Goal: Task Accomplishment & Management: Complete application form

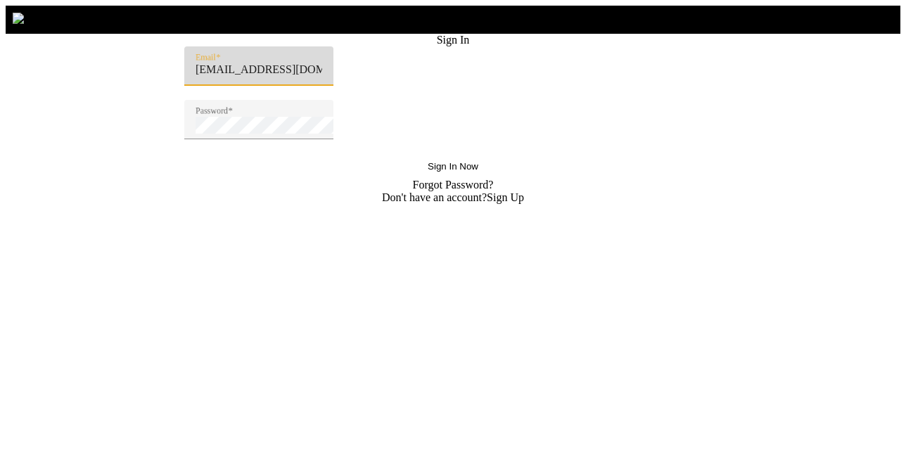
click at [279, 76] on input "badsha@sharklasers.com" at bounding box center [259, 69] width 127 height 13
paste input "Thomas@sharklasers.com"
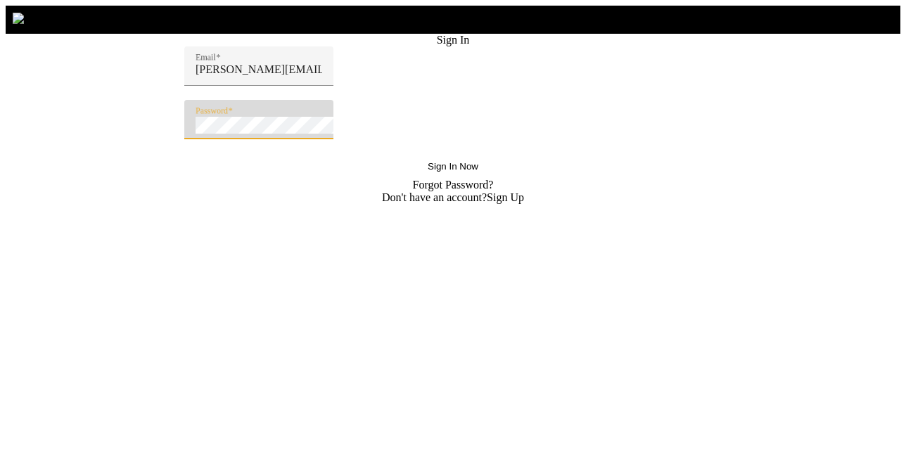
click at [416, 153] on button "Sign In Now" at bounding box center [452, 165] width 73 height 25
click at [428, 172] on span "Sign In Now" at bounding box center [453, 166] width 51 height 11
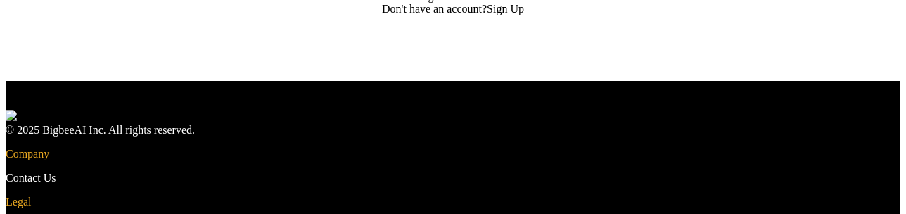
scroll to position [192, 0]
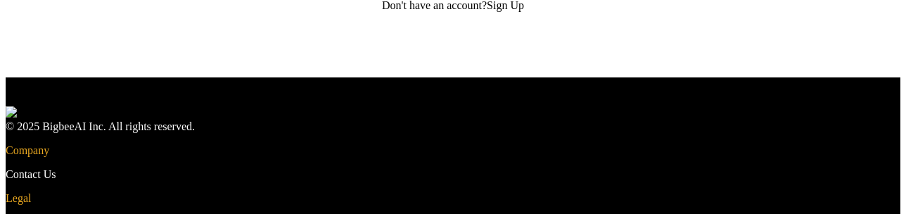
type input "Thomas@sharklasers.com"
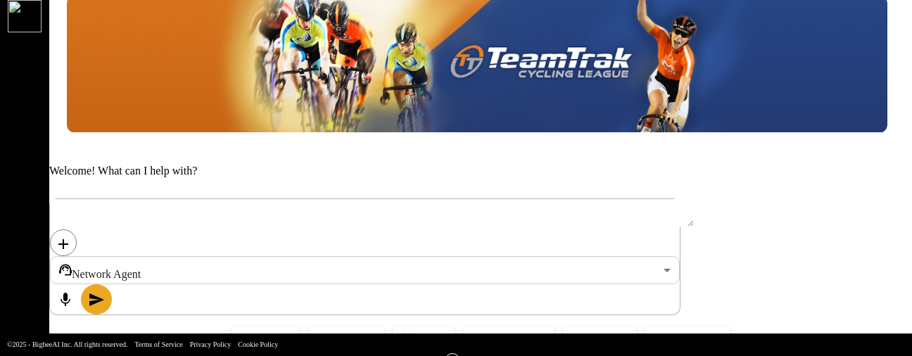
scroll to position [77, 0]
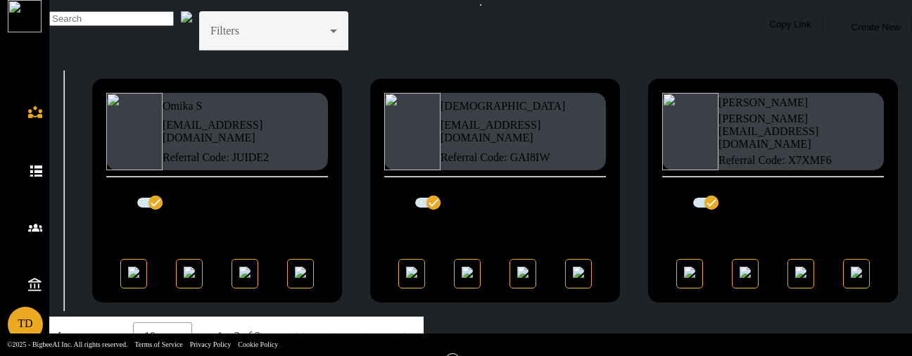
scroll to position [59, 0]
click at [406, 278] on img at bounding box center [411, 272] width 11 height 11
click at [684, 278] on img at bounding box center [689, 272] width 11 height 11
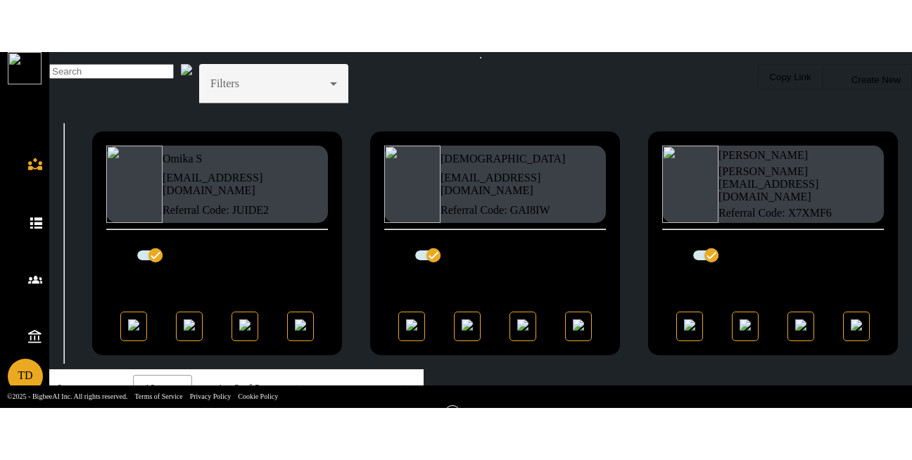
scroll to position [0, 0]
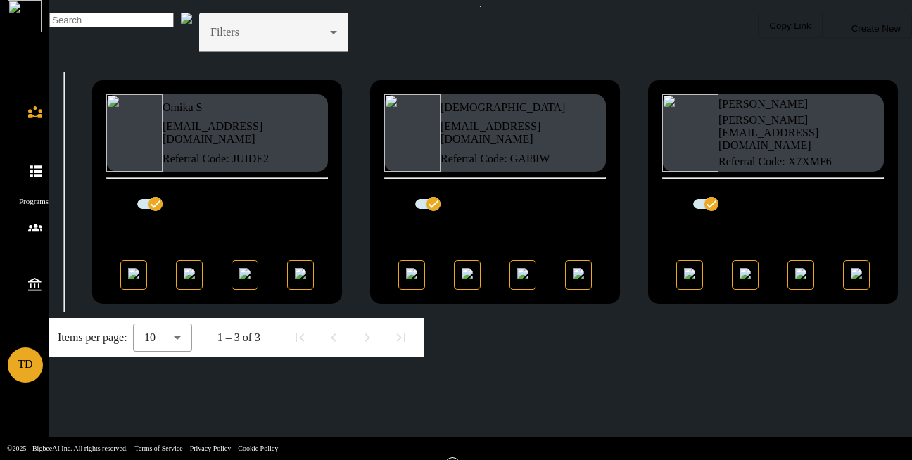
click at [28, 162] on icon at bounding box center [35, 169] width 14 height 14
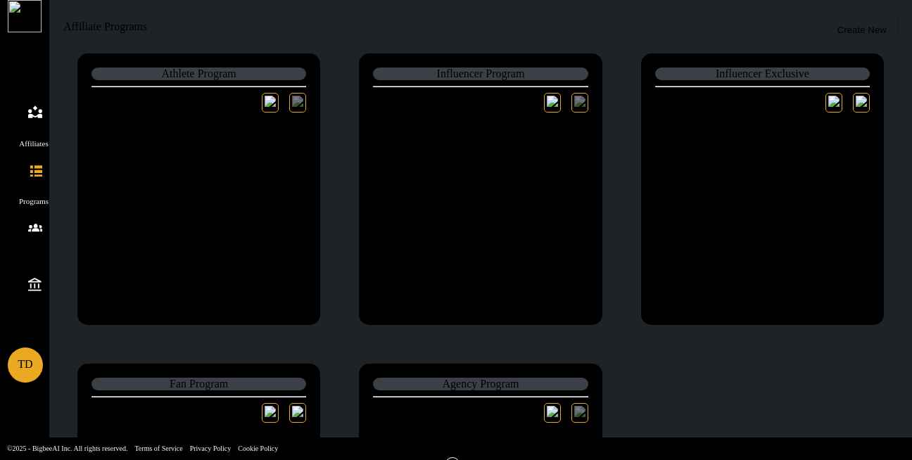
click at [28, 105] on icon at bounding box center [35, 112] width 14 height 14
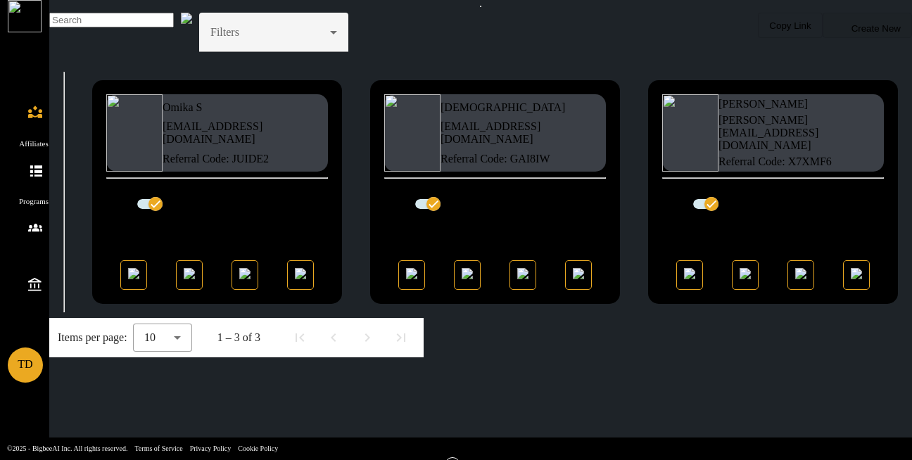
click at [836, 34] on span "Create New" at bounding box center [867, 26] width 67 height 16
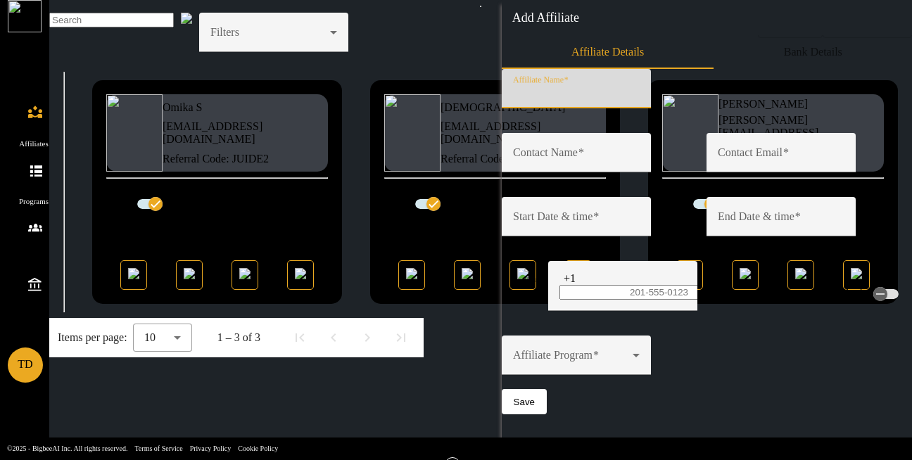
click at [622, 98] on input "Affiliate Name" at bounding box center [576, 92] width 127 height 13
type input "Nagababu M"
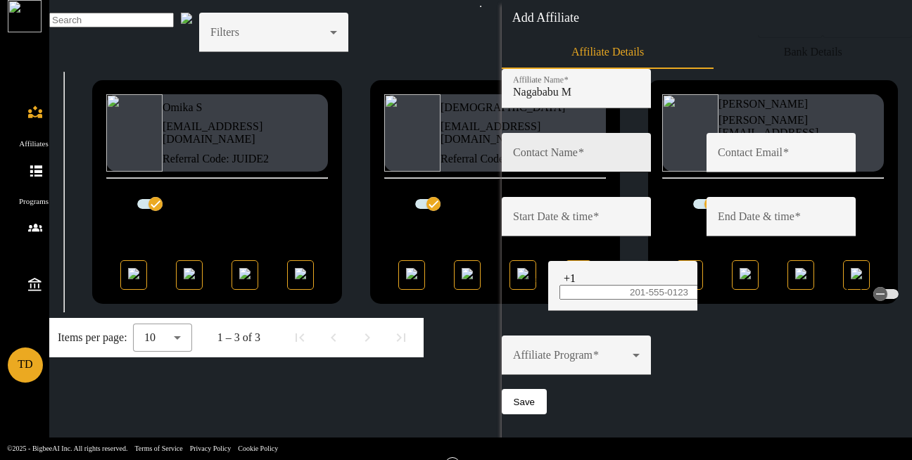
click at [584, 159] on label "Contact Name" at bounding box center [548, 152] width 71 height 13
click at [595, 162] on input "Contact Name" at bounding box center [576, 156] width 127 height 13
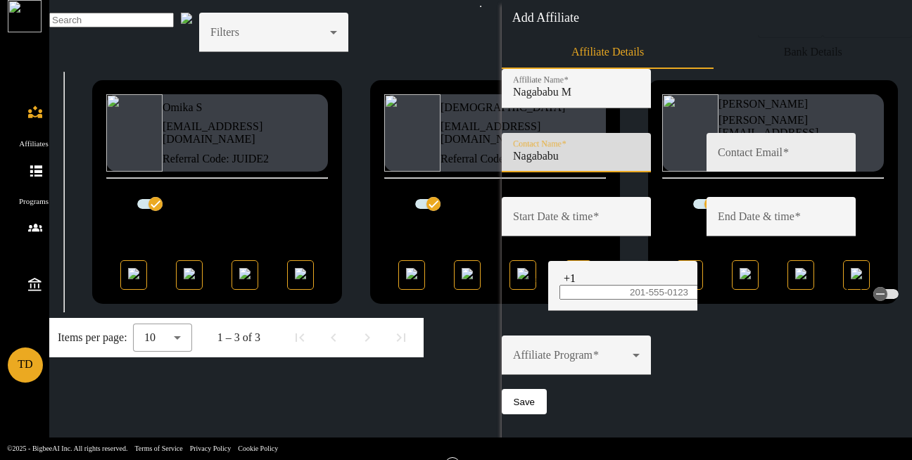
type input "Nagababu"
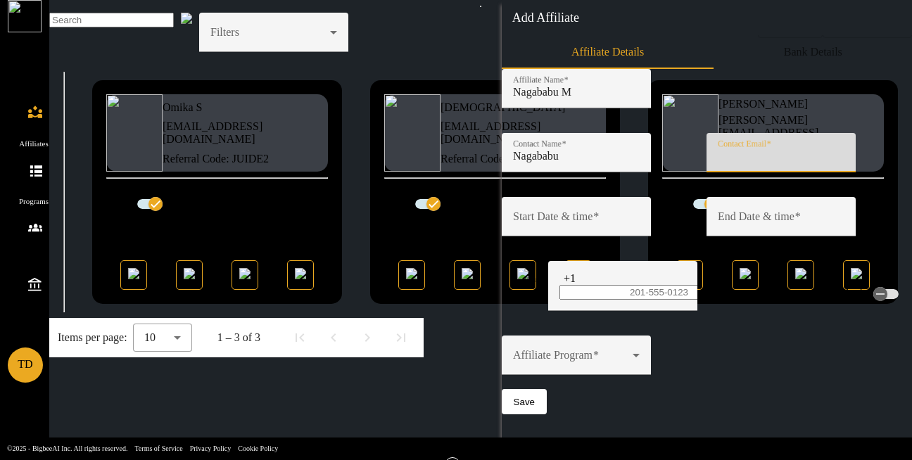
click at [726, 162] on input "Contact Email" at bounding box center [780, 156] width 127 height 13
click at [760, 162] on input "nagababu@shark" at bounding box center [780, 156] width 127 height 13
click at [826, 162] on input "nagababu123@shark" at bounding box center [780, 156] width 127 height 13
type input "nagababu123@sharklasers.com"
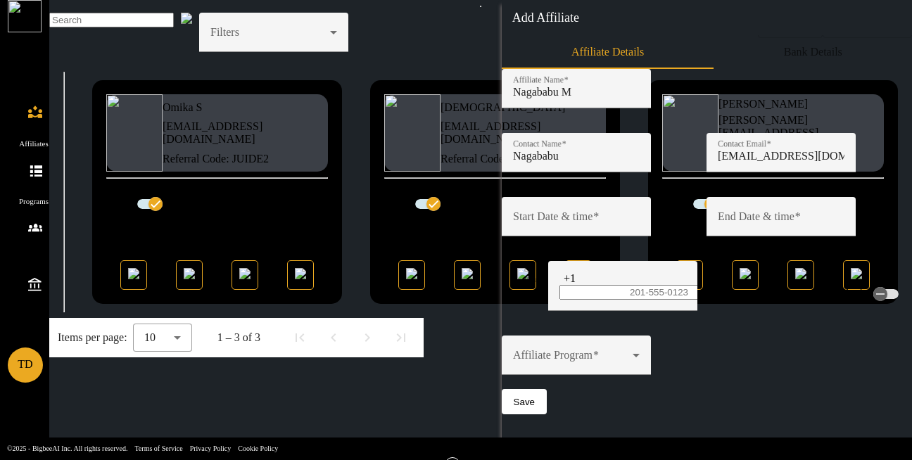
click at [685, 94] on input at bounding box center [710, 86] width 416 height 15
type input "2025-09-29"
type input "29 Sep 2025"
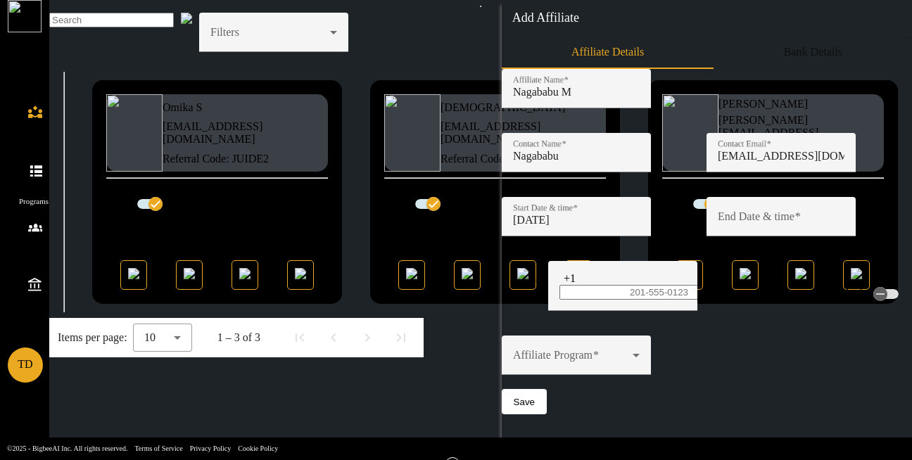
type input "02:05 PM"
type input "29 Sep 2025, 02:05 PM"
type input "29 Sep 2030, 2:05 PM"
click at [657, 286] on input "tel" at bounding box center [655, 292] width 192 height 15
click at [559, 272] on div at bounding box center [591, 272] width 65 height 0
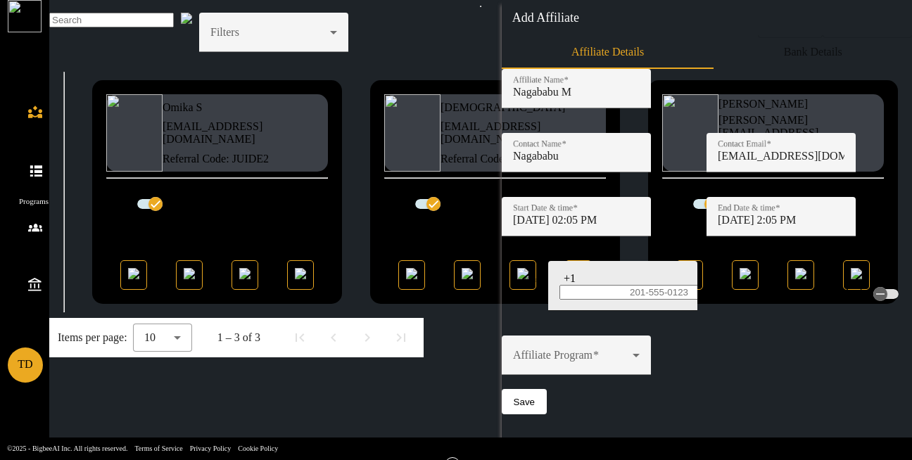
click at [569, 314] on input at bounding box center [650, 320] width 179 height 13
type input "India"
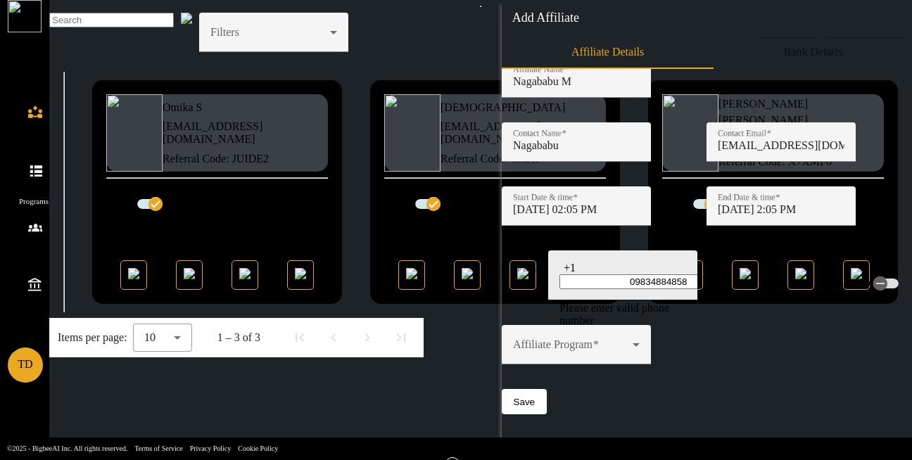
scroll to position [2321, 0]
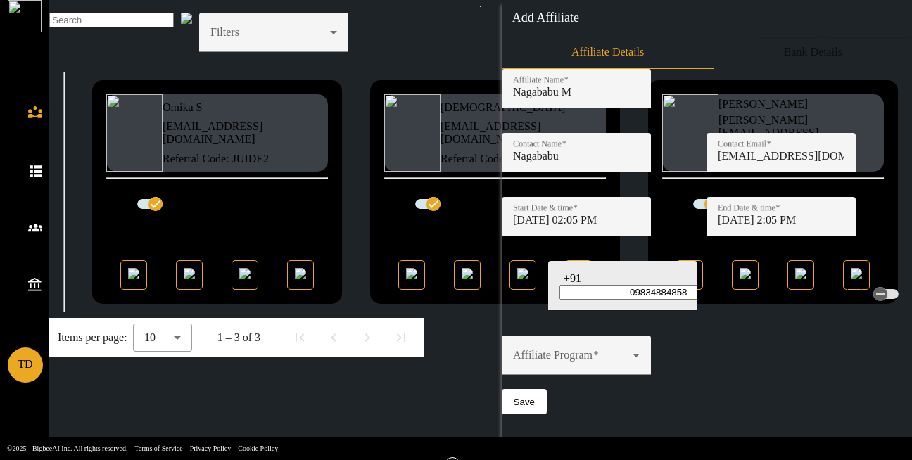
click at [670, 292] on div "+91 India United States +1 United Kingdom +44 Afghanistan (‫افغانستان‬‎) +93 Al…" at bounding box center [622, 286] width 127 height 50
click at [654, 288] on input "09834884858" at bounding box center [655, 292] width 192 height 15
type input "0"
type input "9873747574"
click at [866, 290] on div "button" at bounding box center [880, 294] width 28 height 28
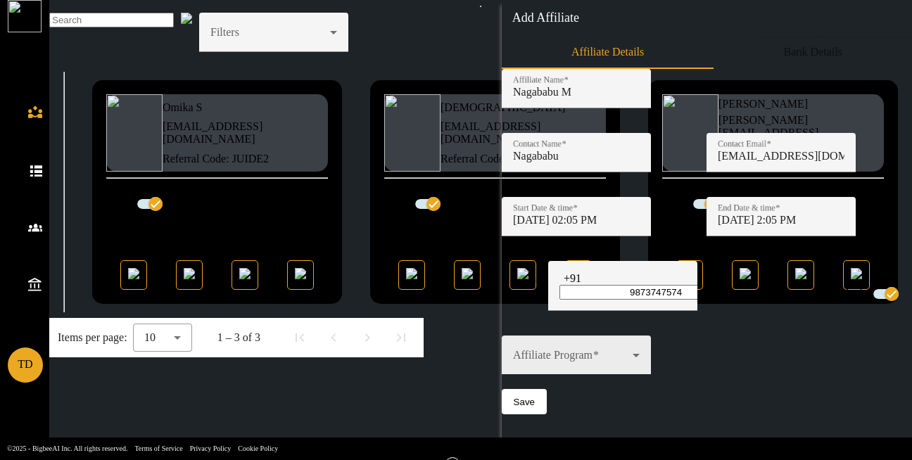
click at [632, 355] on span at bounding box center [573, 361] width 120 height 13
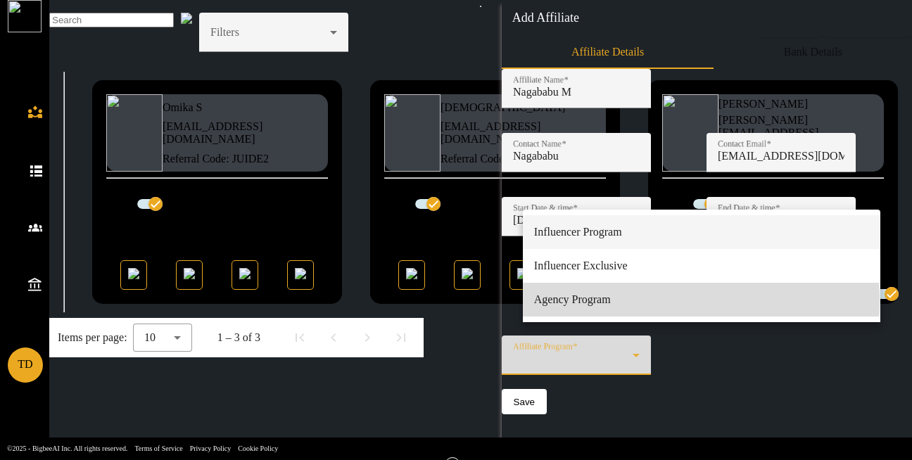
click at [686, 307] on mat-option "Agency Program" at bounding box center [701, 300] width 357 height 34
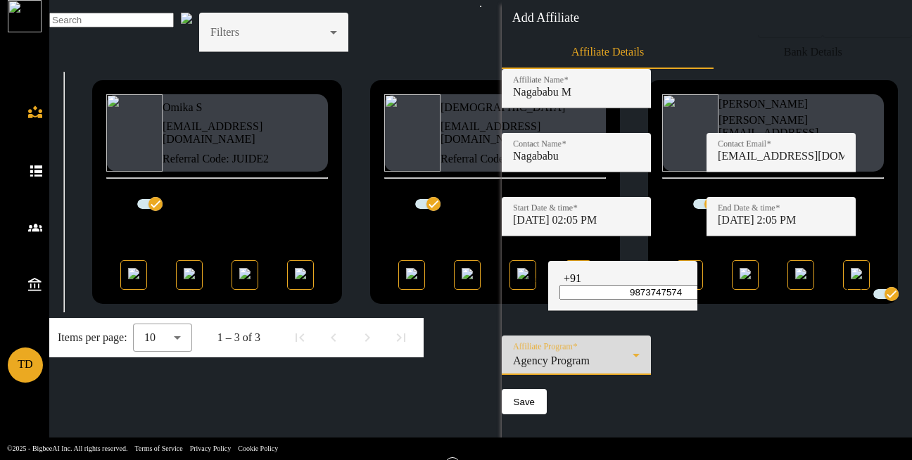
click at [632, 355] on div "Agency Program" at bounding box center [573, 361] width 120 height 13
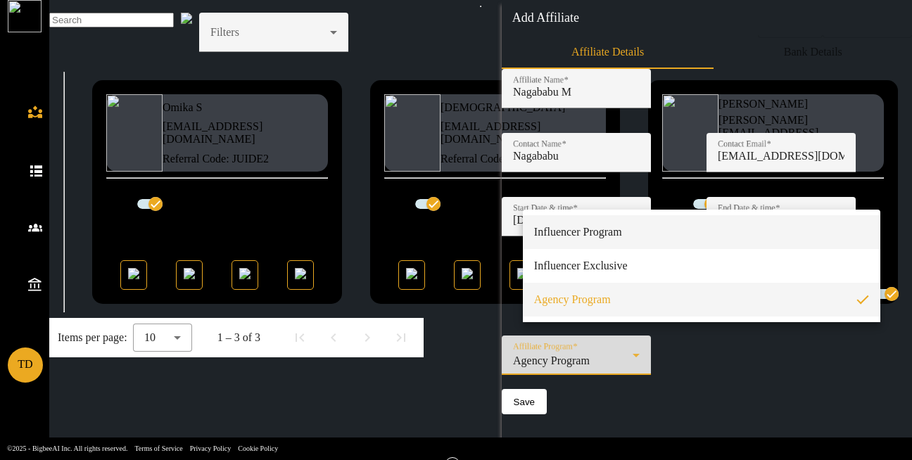
click at [673, 245] on mat-option "Influencer Program" at bounding box center [701, 232] width 357 height 34
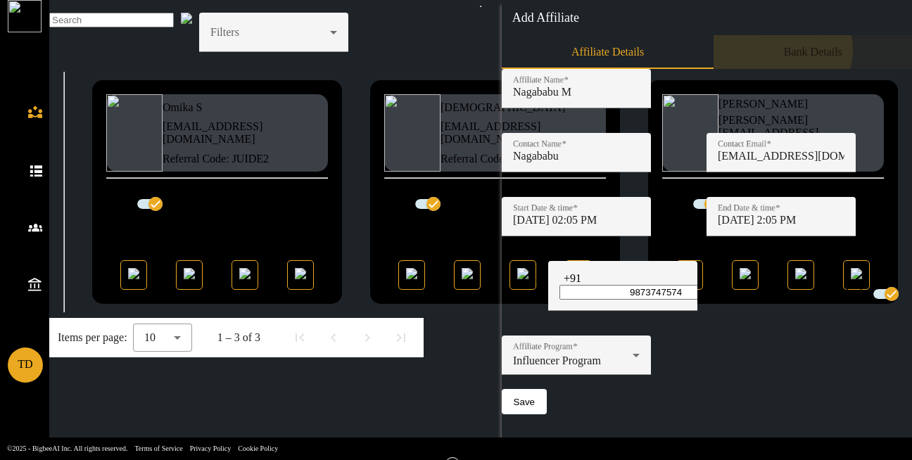
click at [784, 58] on span "Bank Details" at bounding box center [813, 51] width 58 height 11
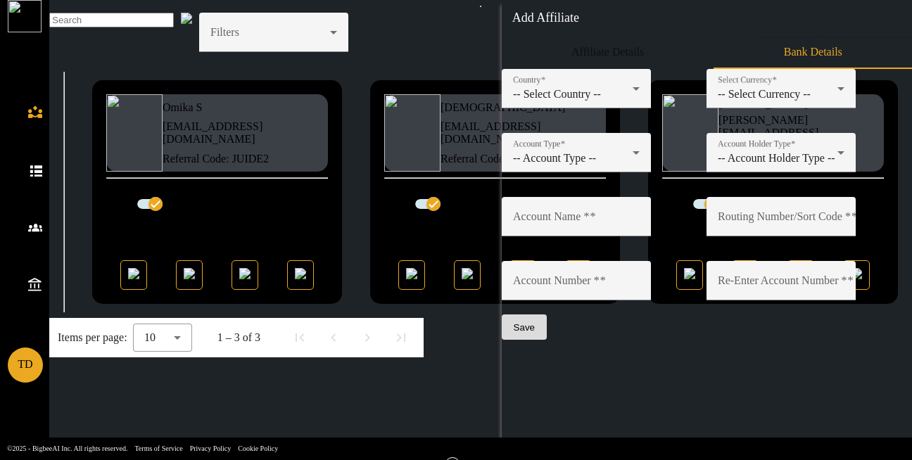
click at [535, 333] on span "Save" at bounding box center [523, 327] width 21 height 11
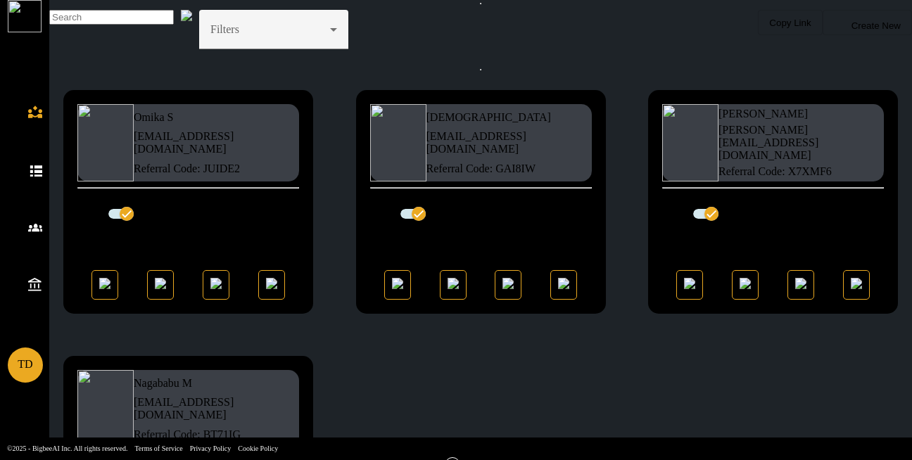
scroll to position [4, 0]
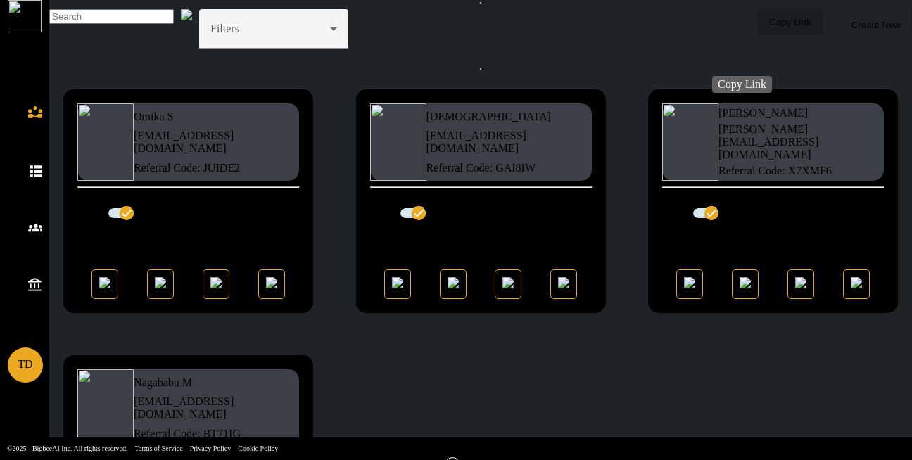
click at [769, 27] on span "Copy Link" at bounding box center [789, 22] width 41 height 11
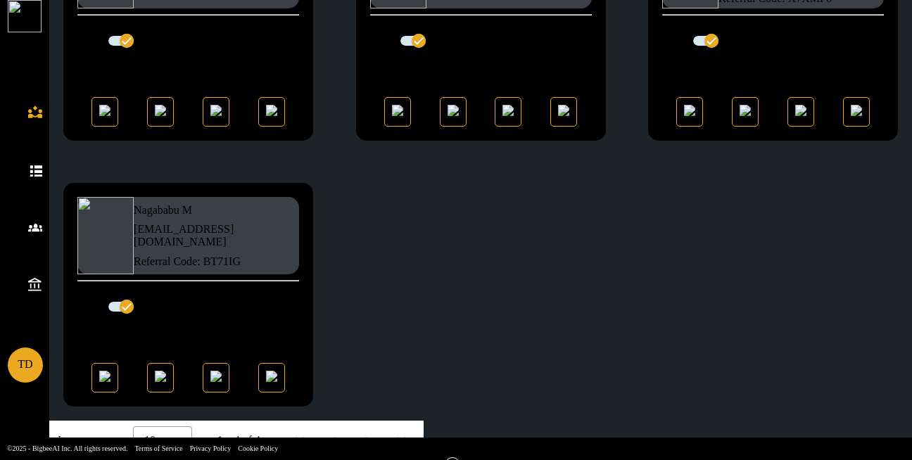
scroll to position [266, 0]
drag, startPoint x: 159, startPoint y: 193, endPoint x: 198, endPoint y: 209, distance: 42.3
click at [198, 209] on div "Nagababu M nagababu123@sharklasers.com Referral Code: BT71IG" at bounding box center [216, 235] width 165 height 77
click at [198, 223] on div "nagababu123@sharklasers.com" at bounding box center [216, 235] width 165 height 25
click at [182, 223] on span "nagababu123@sharklasers.com" at bounding box center [184, 235] width 100 height 25
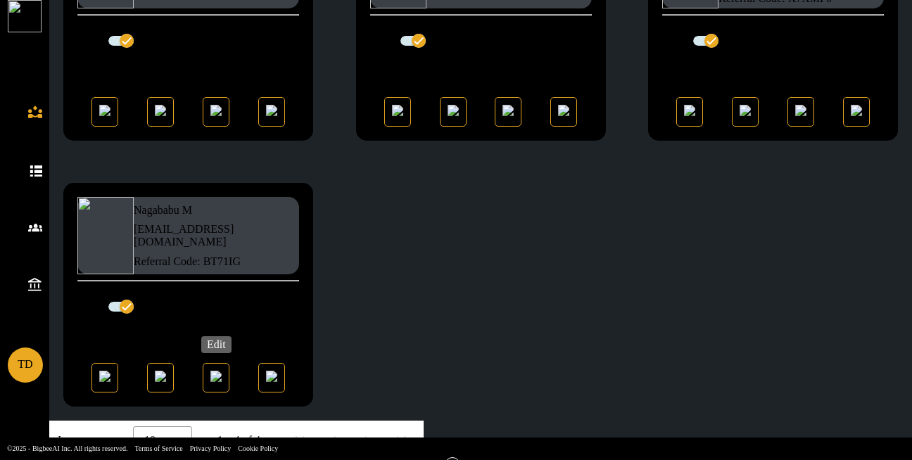
click at [226, 373] on div at bounding box center [216, 378] width 27 height 30
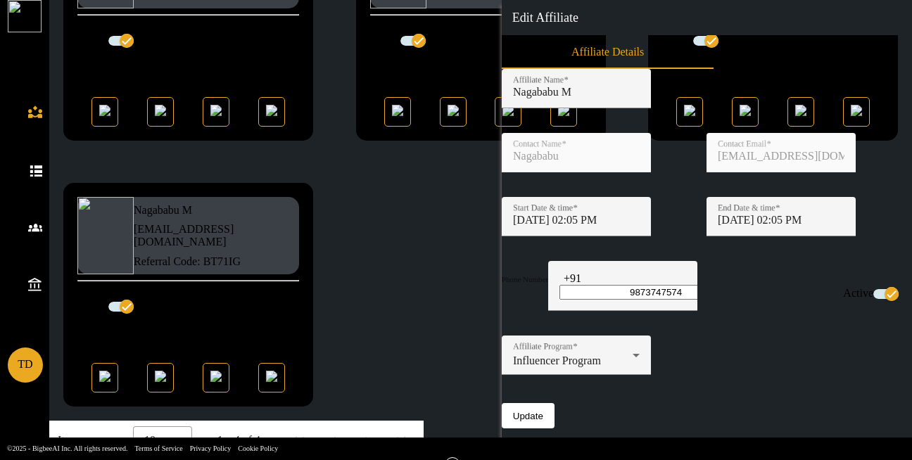
click at [773, 174] on form "Affiliate Name Nagababu M Contact Name Nagababu Contact Email nagababu123@shark…" at bounding box center [707, 234] width 410 height 331
click at [696, 171] on div "Contact Name Nagababu" at bounding box center [604, 165] width 205 height 64
click at [869, 171] on form "Affiliate Name Nagababu M Contact Name Nagababu Contact Email nagababu123@shark…" at bounding box center [707, 234] width 410 height 331
click at [110, 371] on img at bounding box center [104, 376] width 11 height 11
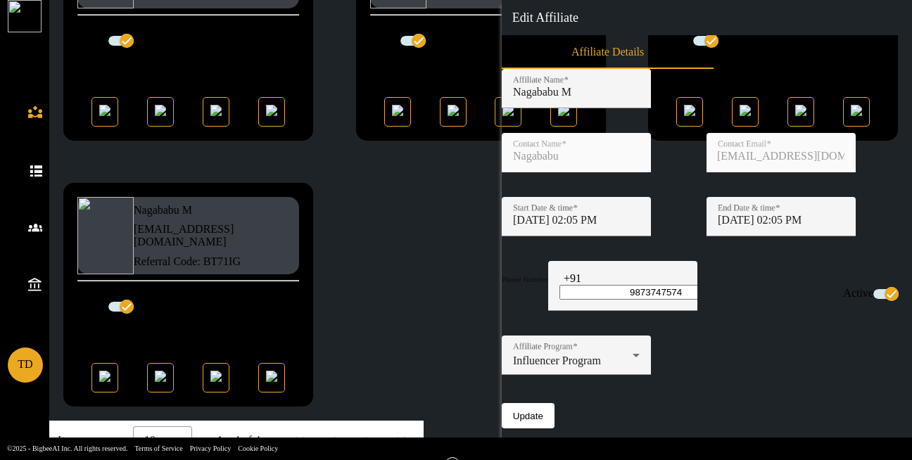
click at [578, 20] on icon at bounding box center [578, 18] width 0 height 14
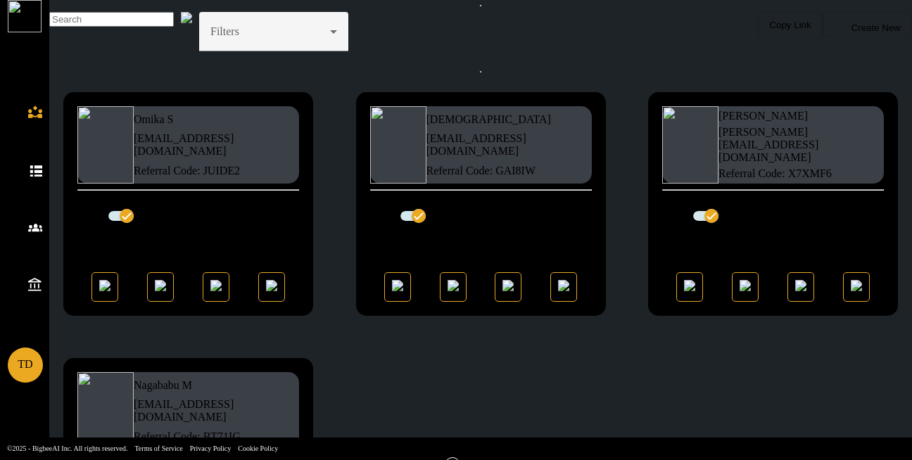
scroll to position [0, 0]
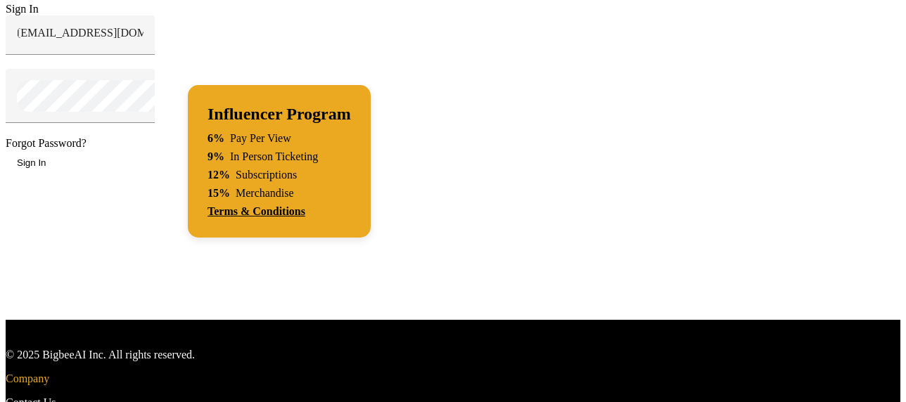
scroll to position [4, 0]
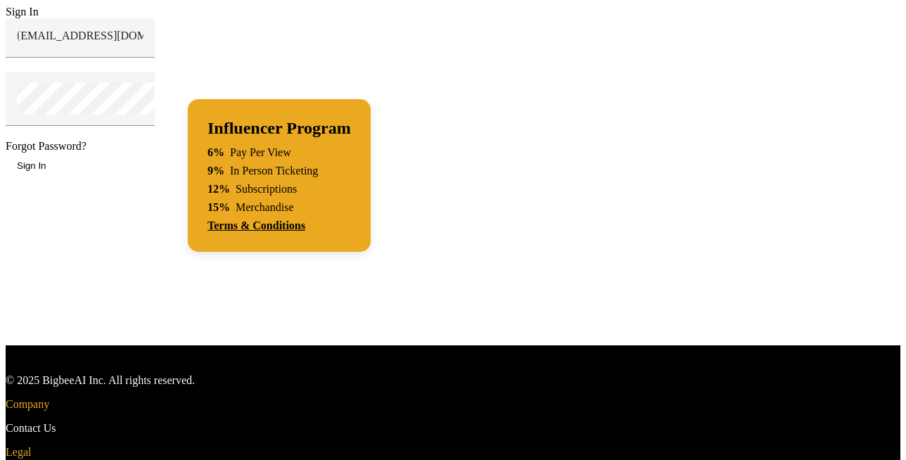
click at [87, 152] on span "Forgot Password?" at bounding box center [46, 146] width 81 height 12
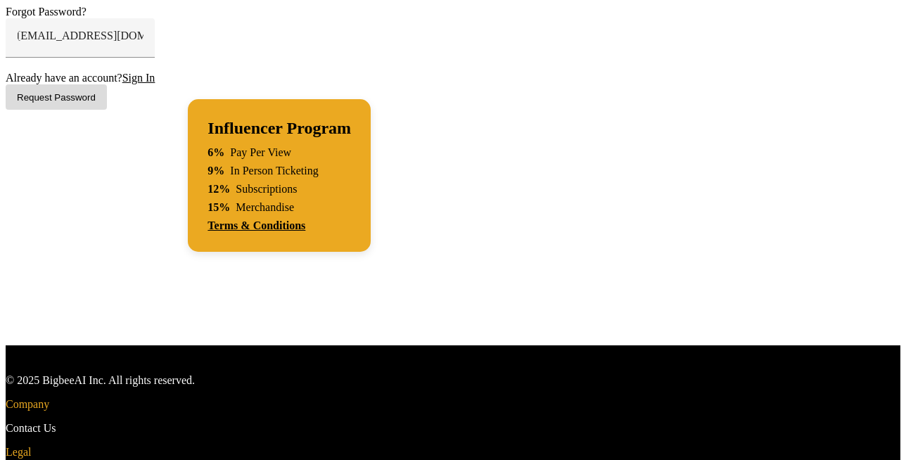
click at [96, 103] on span "Request Password" at bounding box center [56, 97] width 79 height 11
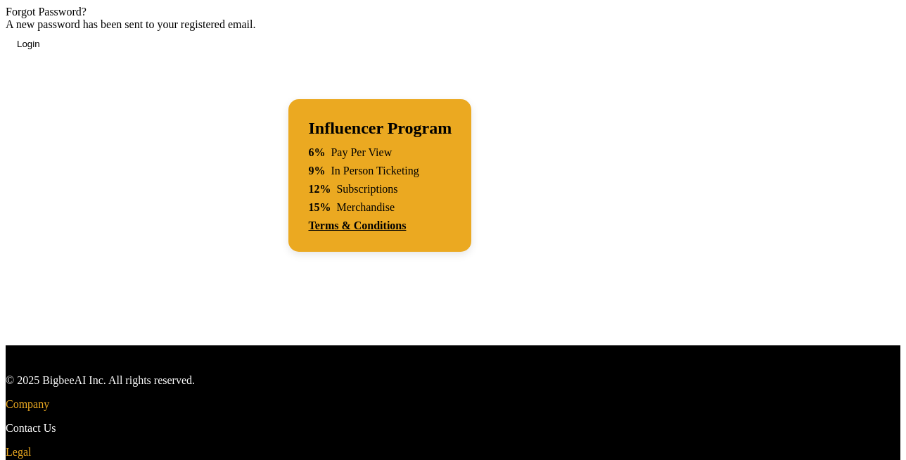
click at [407, 94] on div "Influencer Program 6% Pay Per View 9% In Person Ticketing 12% Subscriptions 15%…" at bounding box center [379, 175] width 249 height 339
drag, startPoint x: 377, startPoint y: 93, endPoint x: 451, endPoint y: 55, distance: 83.0
click at [451, 55] on div "Influencer Program 6% Pay Per View 9% In Person Ticketing 12% Subscriptions 15%…" at bounding box center [379, 175] width 249 height 339
click at [51, 60] on span at bounding box center [29, 44] width 46 height 34
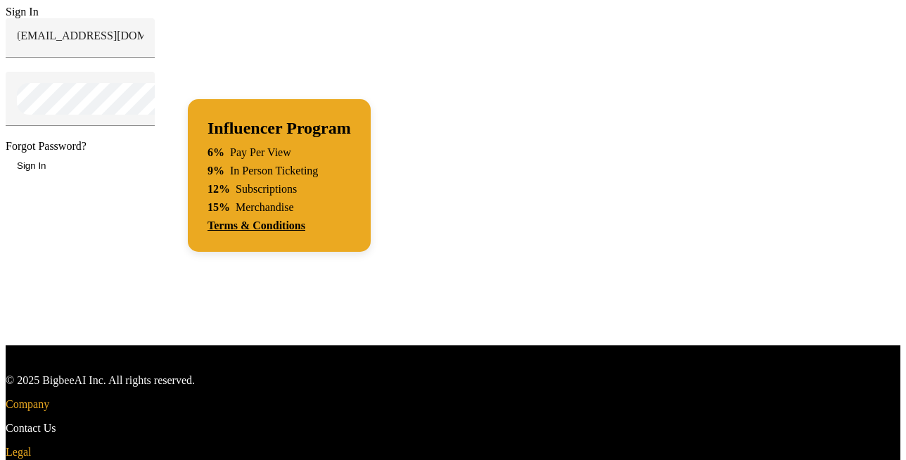
click at [87, 152] on span "Forgot Password?" at bounding box center [46, 146] width 81 height 12
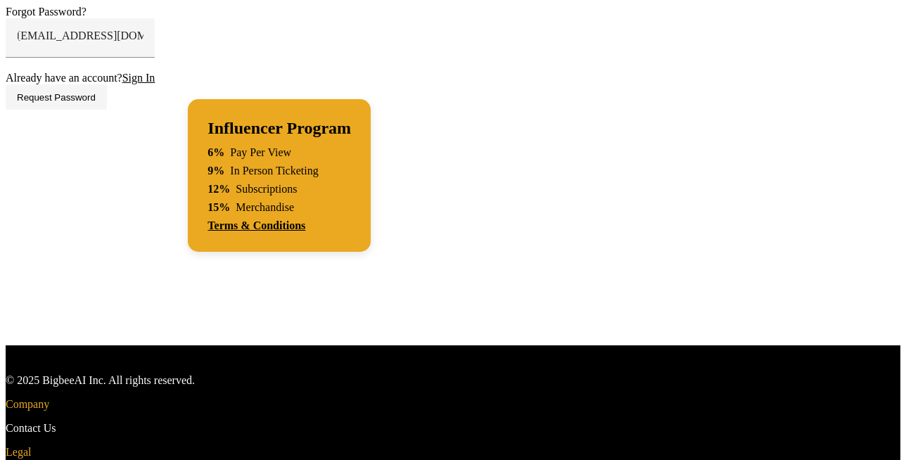
click at [107, 114] on span at bounding box center [56, 97] width 101 height 34
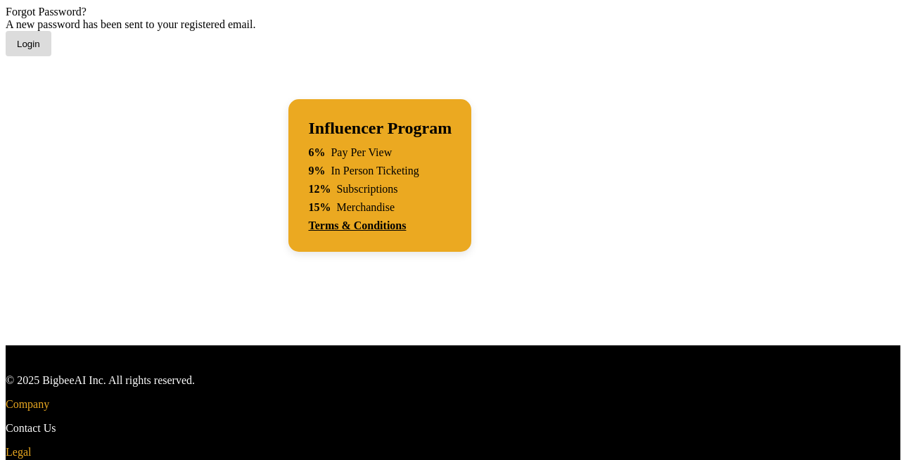
click at [51, 60] on span at bounding box center [29, 44] width 46 height 34
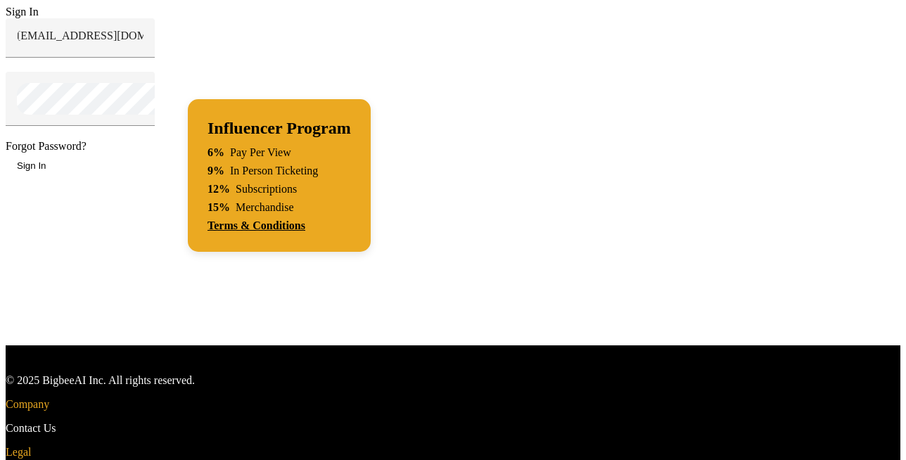
click at [87, 152] on span "Forgot Password?" at bounding box center [46, 146] width 81 height 12
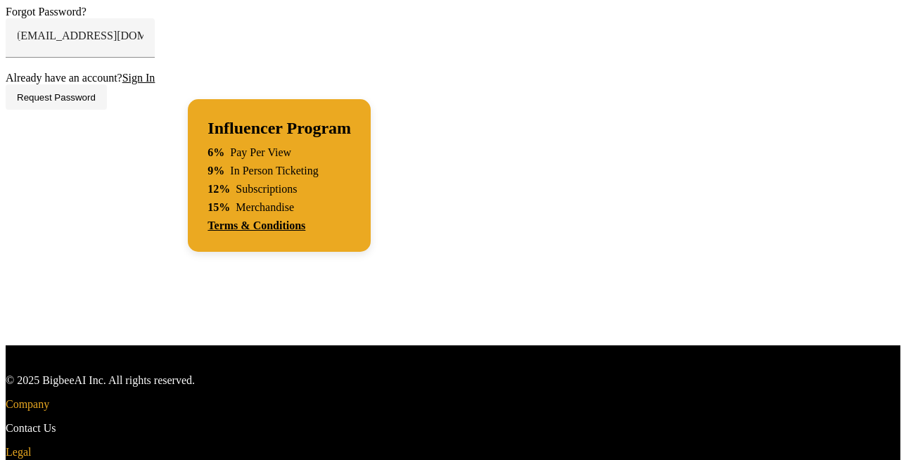
click at [107, 114] on span at bounding box center [56, 97] width 101 height 34
